Goal: Contribute content: Add original content to the website for others to see

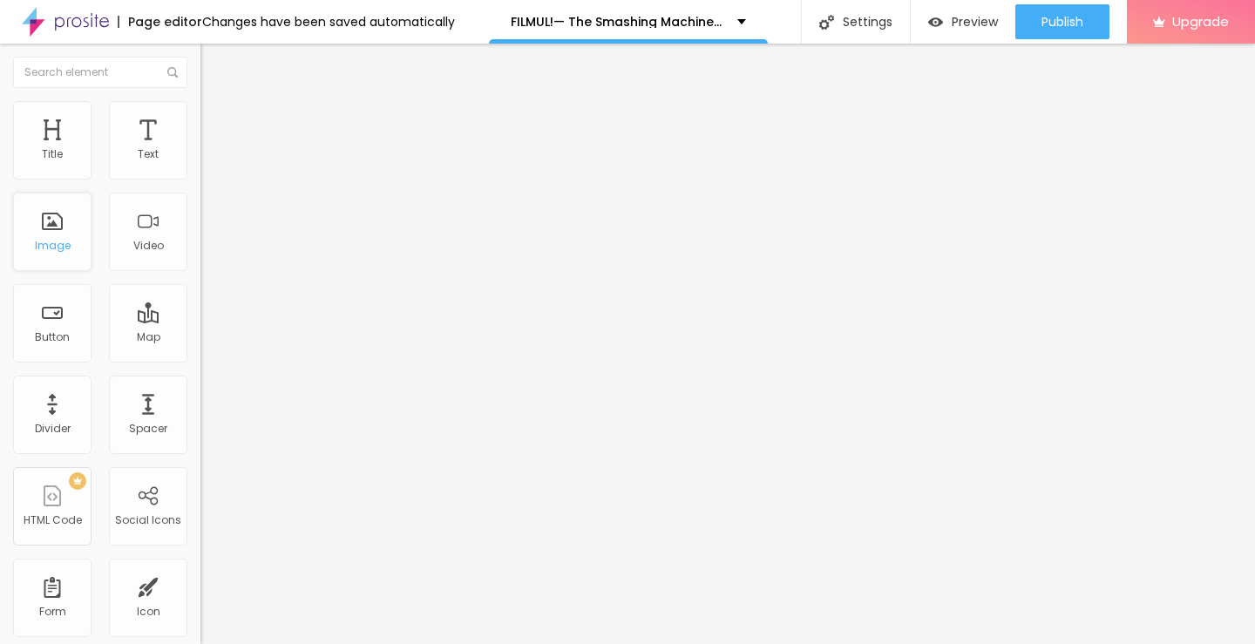
click at [57, 248] on div "Image" at bounding box center [53, 246] width 36 height 12
click at [200, 148] on div "Add image" at bounding box center [300, 142] width 200 height 12
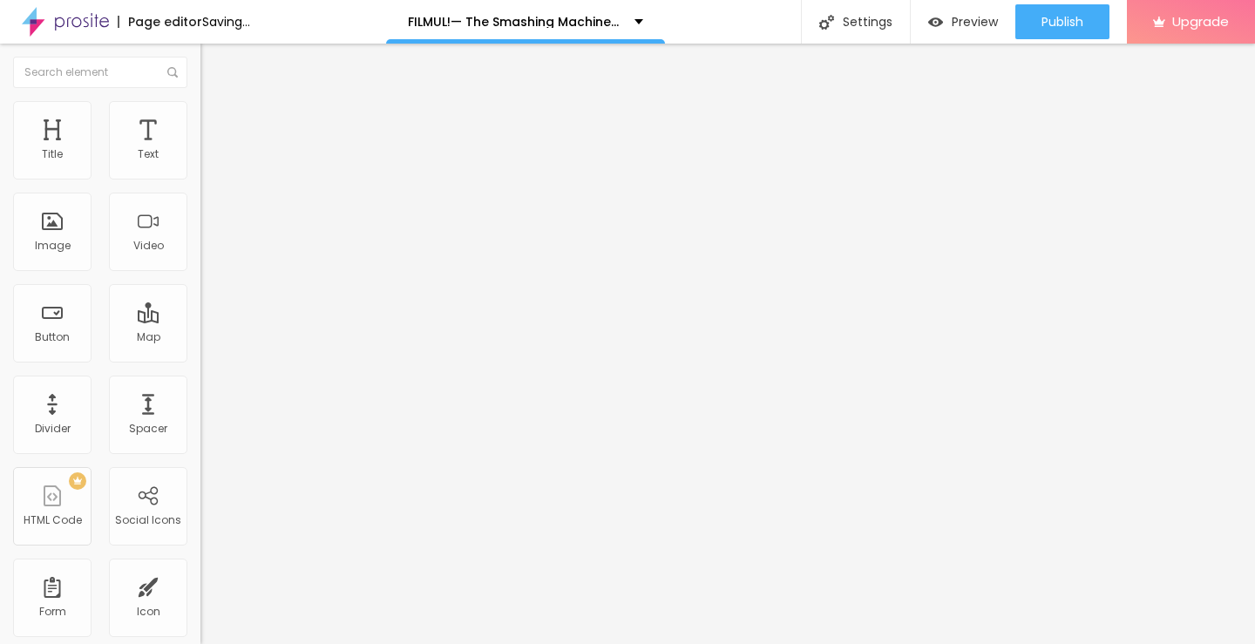
click at [200, 150] on span "Add image" at bounding box center [235, 142] width 71 height 15
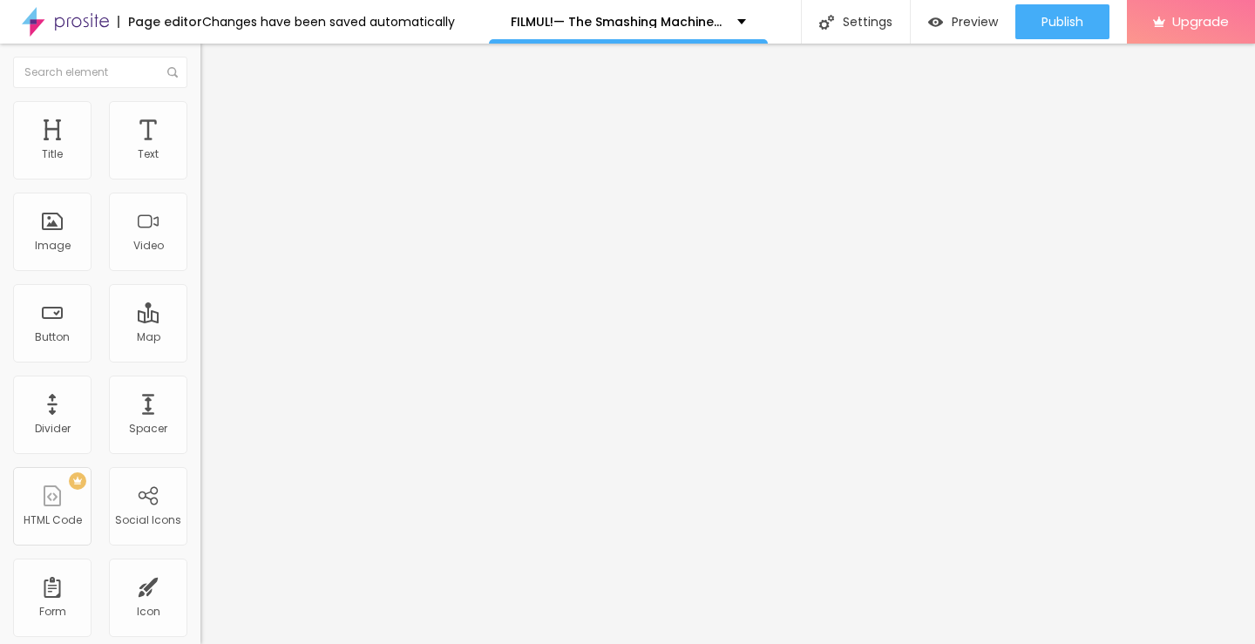
click at [200, 357] on input "https://" at bounding box center [304, 348] width 209 height 17
paste input "[DOMAIN_NAME]/ro/movie/760329/the-smashing-machine-albobe"
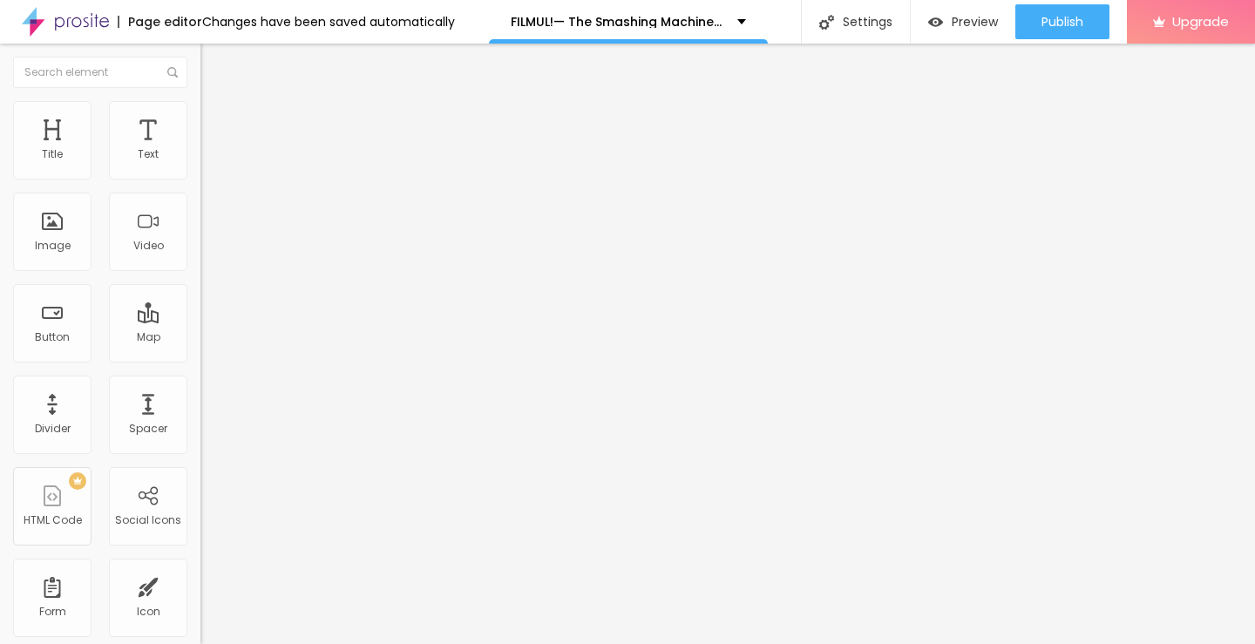
scroll to position [0, 220]
type input "[URL][DOMAIN_NAME]"
click at [213, 58] on img "button" at bounding box center [220, 64] width 14 height 14
click at [200, 359] on input "https://" at bounding box center [304, 350] width 209 height 17
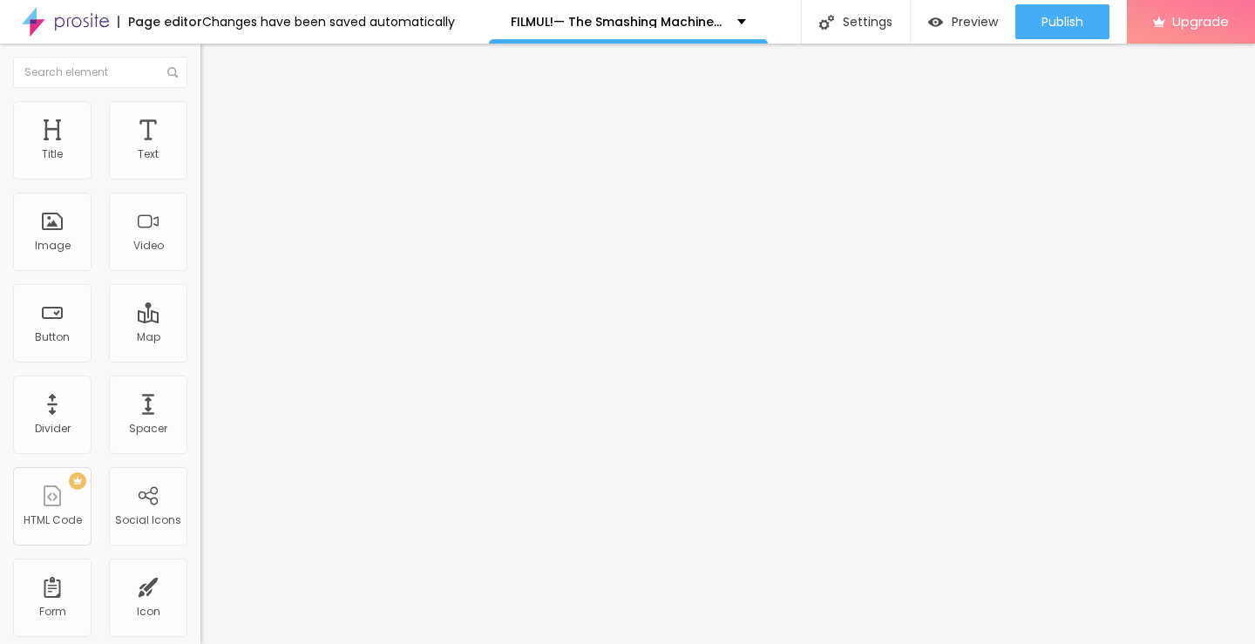
paste input "[DOMAIN_NAME]/ro/movie/760329/the-smashing-machine-albobe"
type input "[URL][DOMAIN_NAME]"
click at [200, 164] on input "Click me" at bounding box center [304, 154] width 209 height 17
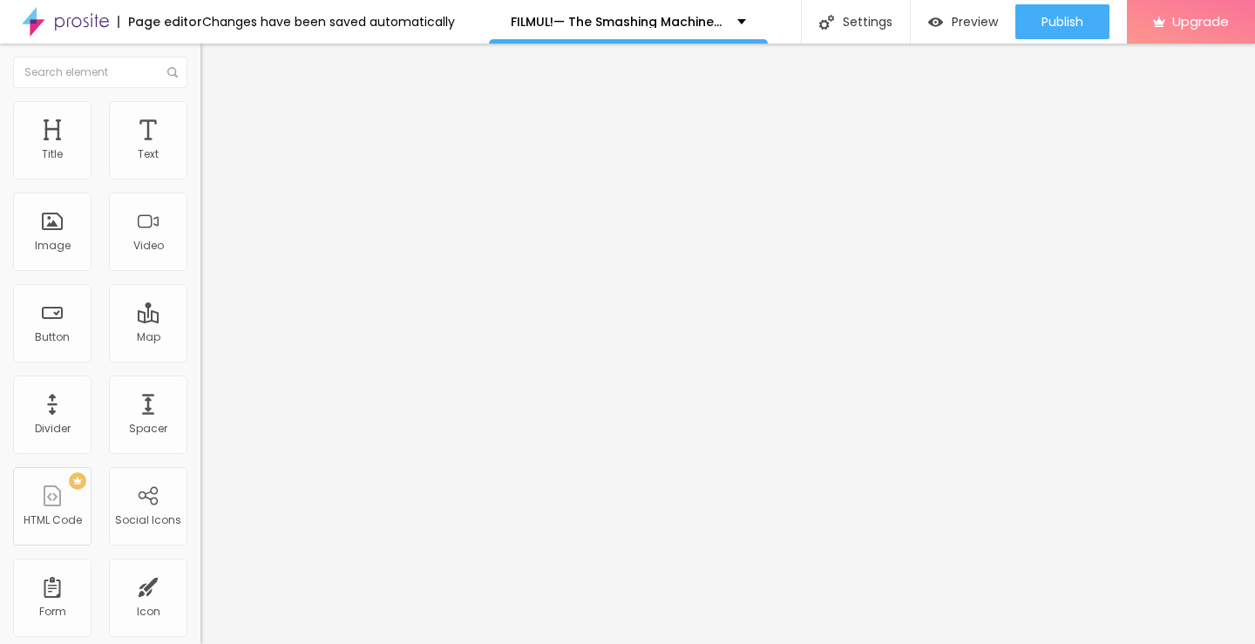
paste input "Vezi film acum »▶️ The Smashing Machine (2025) film complet online calitate HD …"
type input "Vezi film acum »▶️ The Smashing Machine (2025) film complet online calitate HD …"
click at [200, 208] on img at bounding box center [206, 202] width 12 height 12
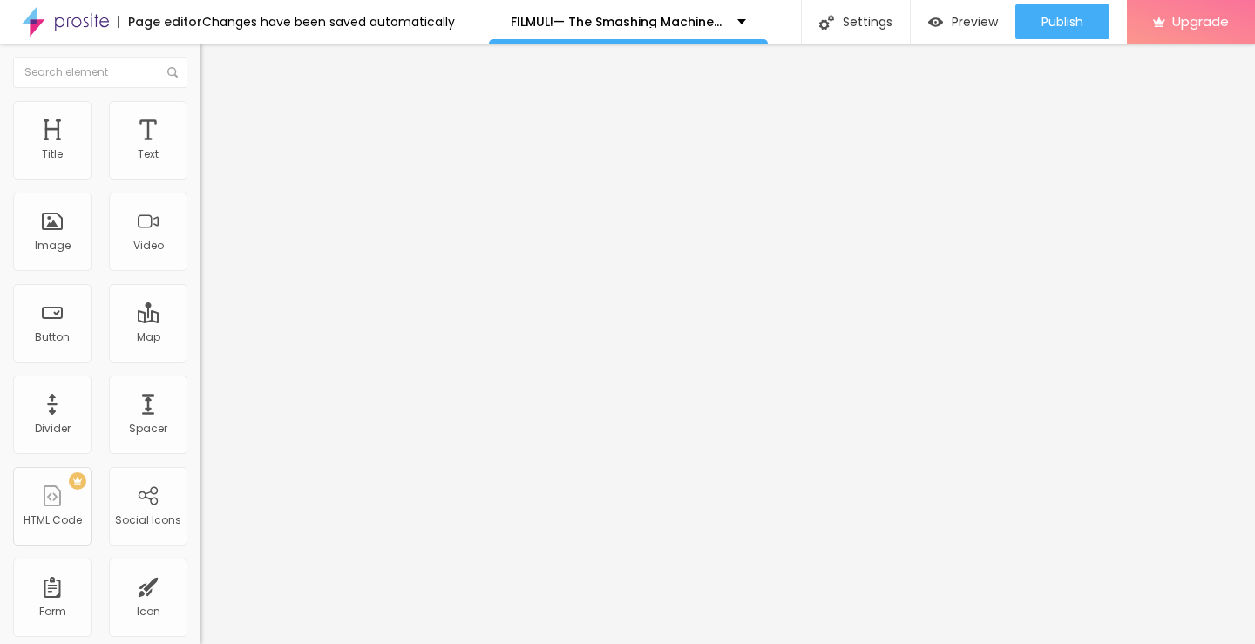
click at [200, 56] on button "Edit Button" at bounding box center [300, 64] width 200 height 40
click at [200, 349] on input "https://" at bounding box center [304, 350] width 209 height 17
type input "[URL][DOMAIN_NAME]"
click at [200, 359] on input "[URL][DOMAIN_NAME]" at bounding box center [304, 350] width 209 height 17
click at [200, 164] on input "Click me" at bounding box center [304, 154] width 209 height 17
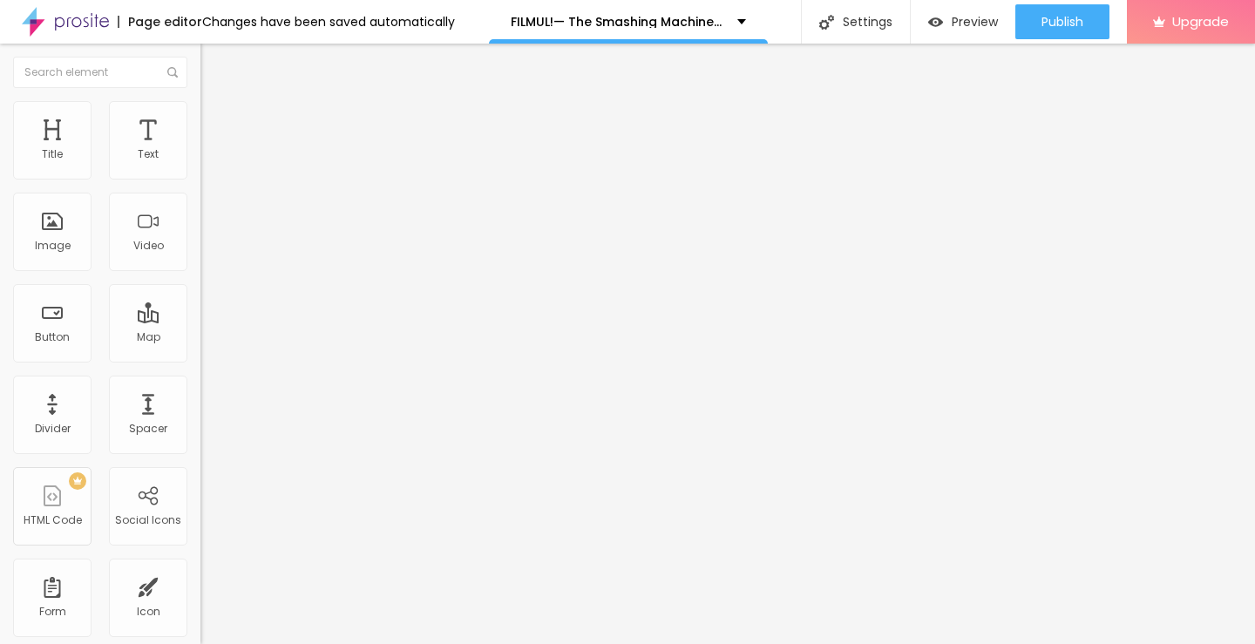
paste input "Descarcă filmul complet »▶️ The Smashing Machine (2025) Film cu subtitrare în r…"
type input "Descarcă filmul complet »▶️ The Smashing Machine (2025) Film cu subtitrare în r…"
click at [200, 208] on img at bounding box center [206, 202] width 12 height 12
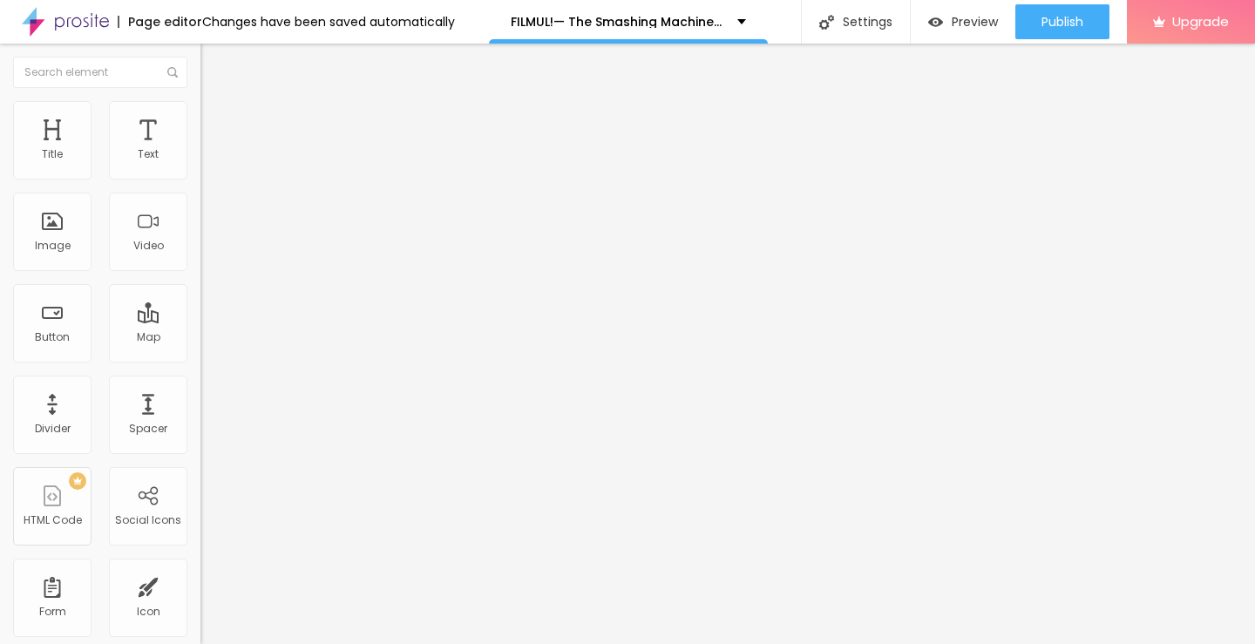
click at [200, 359] on input "[URL][DOMAIN_NAME]" at bounding box center [304, 350] width 209 height 17
click at [213, 58] on img "button" at bounding box center [220, 64] width 14 height 14
click at [213, 67] on img "button" at bounding box center [220, 64] width 14 height 14
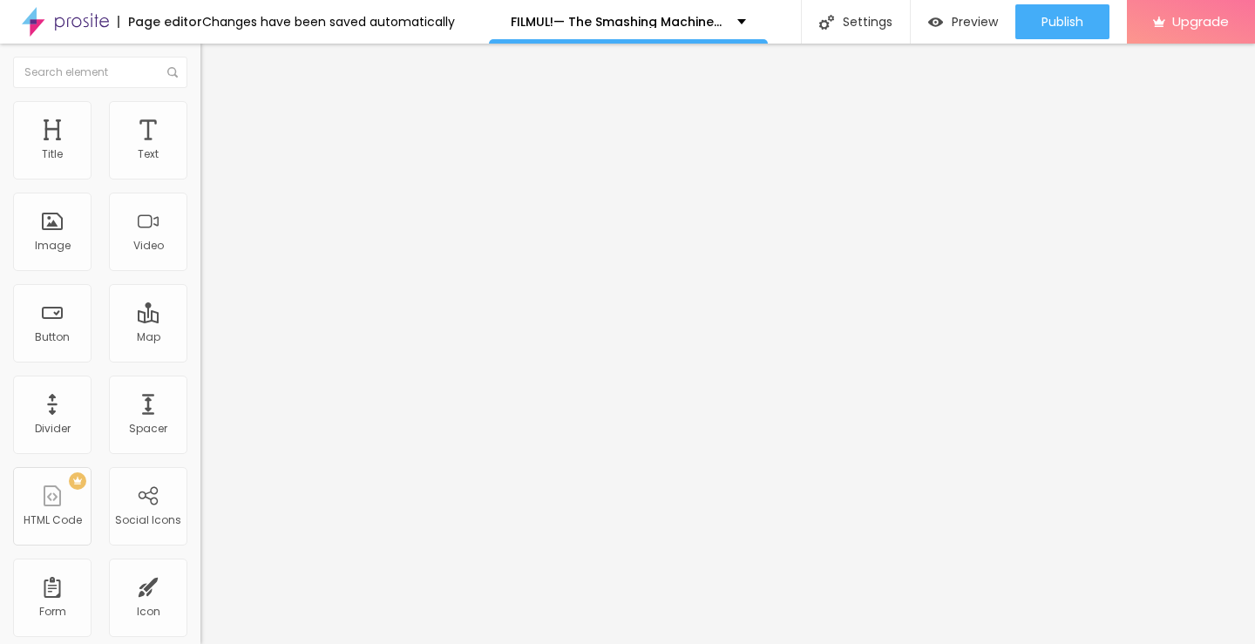
click at [213, 67] on img "button" at bounding box center [220, 64] width 14 height 14
click at [213, 64] on img "button" at bounding box center [220, 64] width 14 height 14
click at [200, 391] on div "Edit Text Style Advanced Typography Reset to default Shadow DISABLED Reset to d…" at bounding box center [300, 344] width 200 height 600
click at [213, 60] on img "button" at bounding box center [220, 64] width 14 height 14
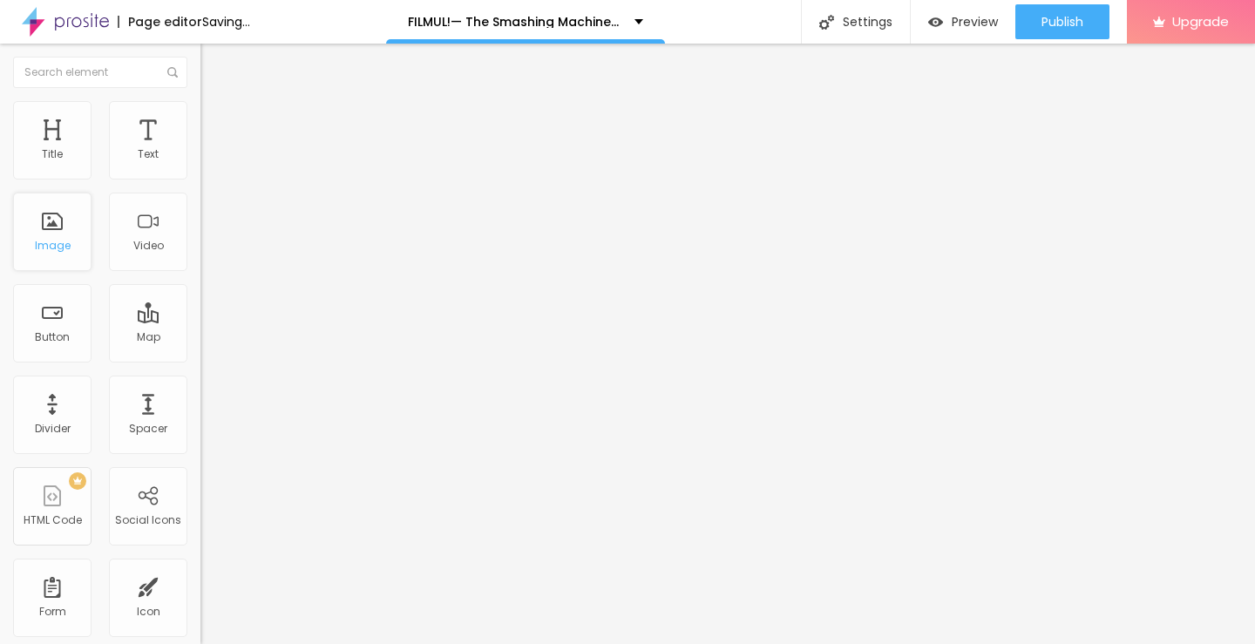
click at [51, 231] on div "Image" at bounding box center [52, 232] width 78 height 78
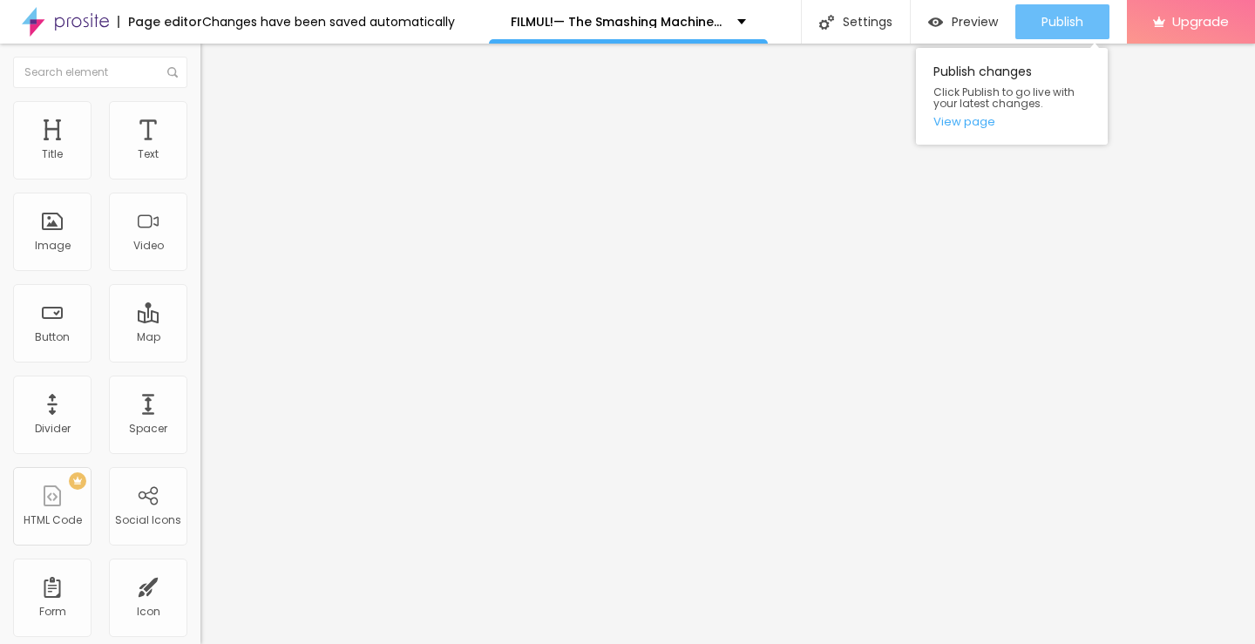
click at [1047, 16] on span "Publish" at bounding box center [1062, 22] width 42 height 14
click at [951, 124] on link "View page" at bounding box center [1011, 121] width 157 height 11
